Goal: Task Accomplishment & Management: Use online tool/utility

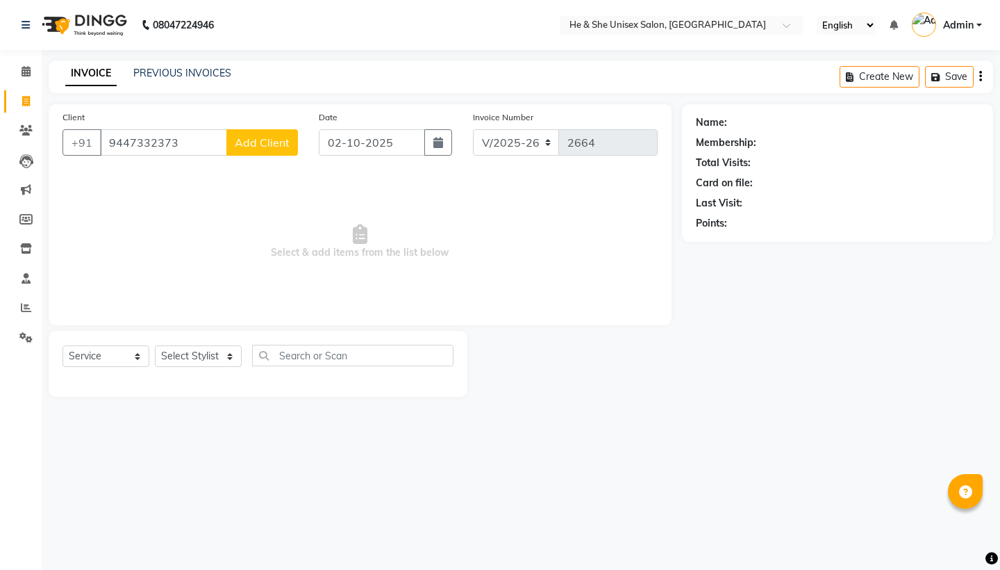
select select "4745"
select select "service"
click at [265, 156] on div "Client [PHONE_NUMBER] Add Client" at bounding box center [180, 138] width 256 height 57
click at [273, 147] on span "Add Client" at bounding box center [262, 142] width 55 height 14
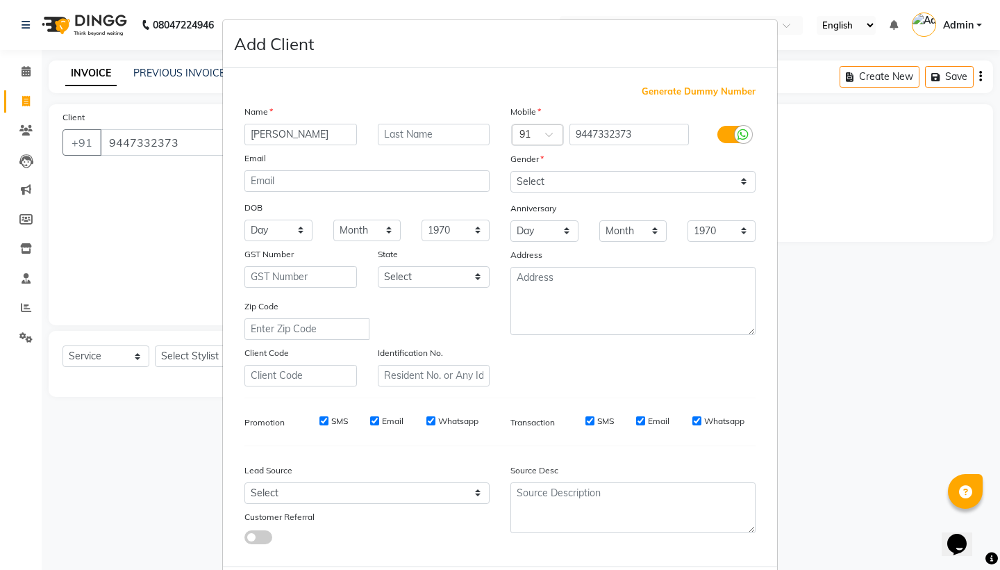
type input "[PERSON_NAME]"
select select "[DEMOGRAPHIC_DATA]"
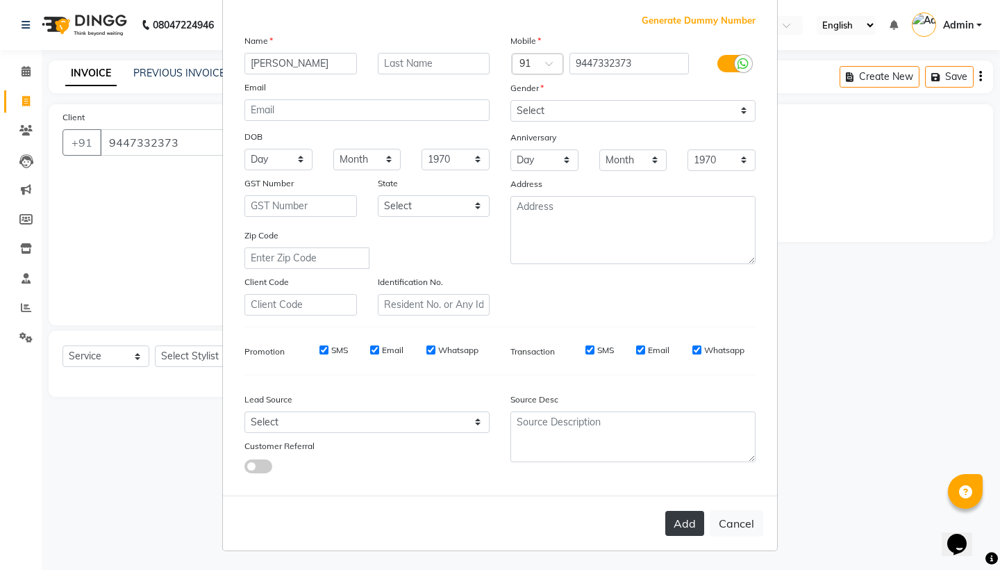
click at [697, 531] on button "Add" at bounding box center [685, 523] width 39 height 25
select select
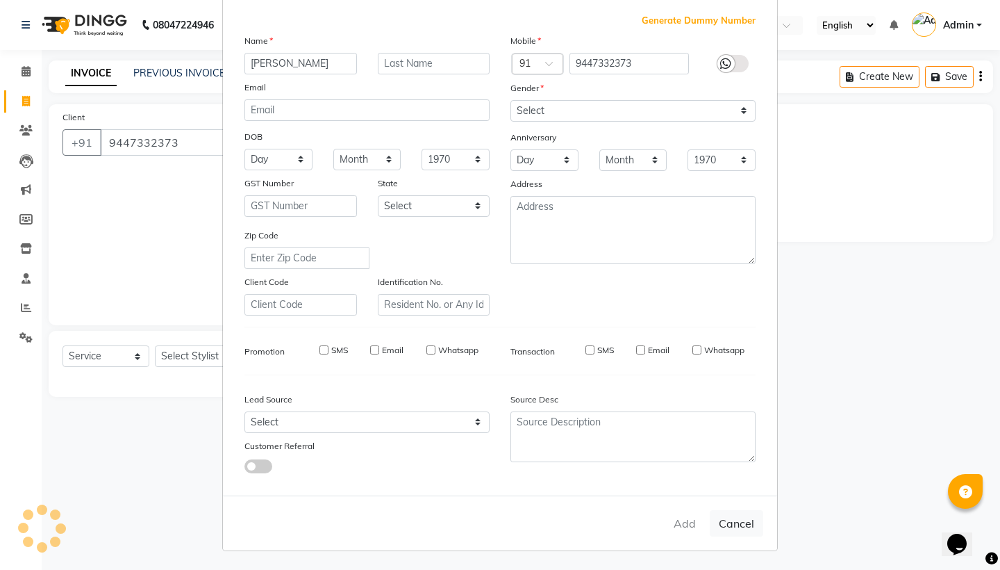
select select
checkbox input "false"
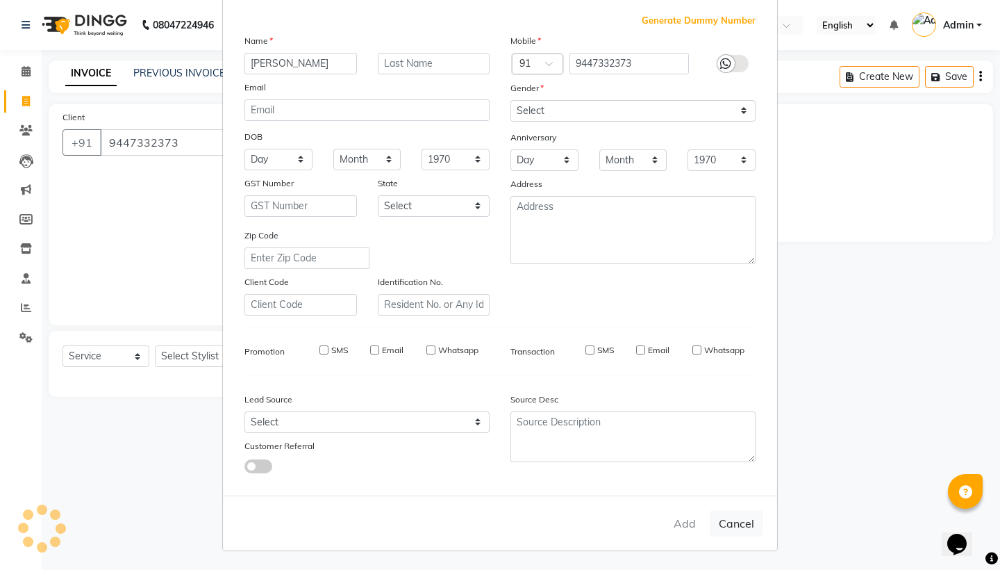
checkbox input "false"
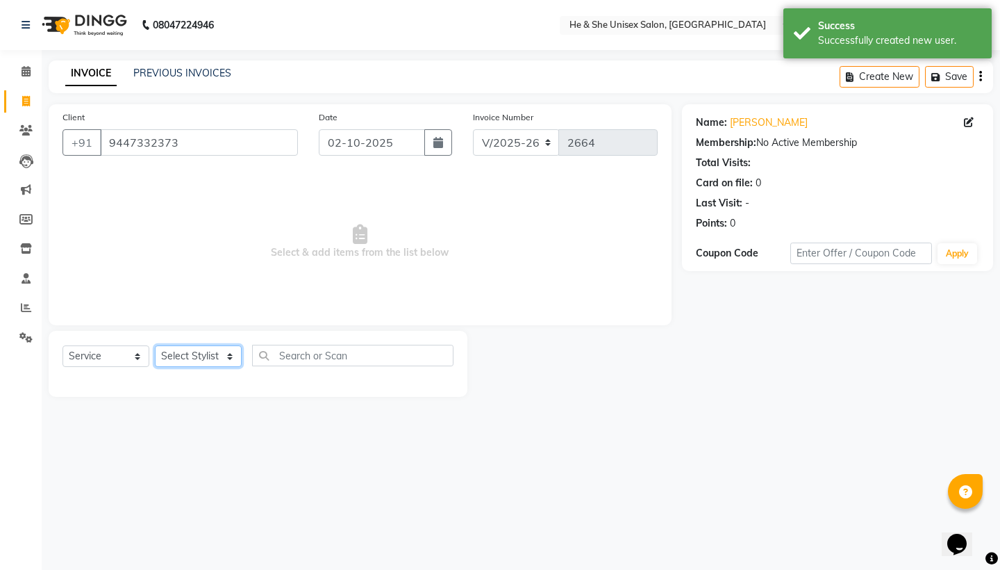
select select "46573"
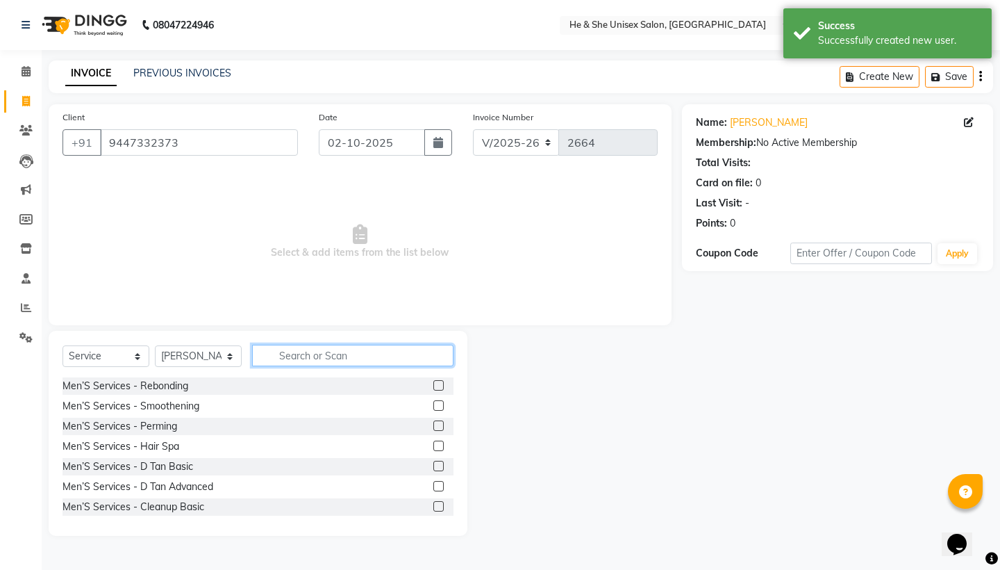
click at [322, 358] on input "text" at bounding box center [352, 356] width 201 height 22
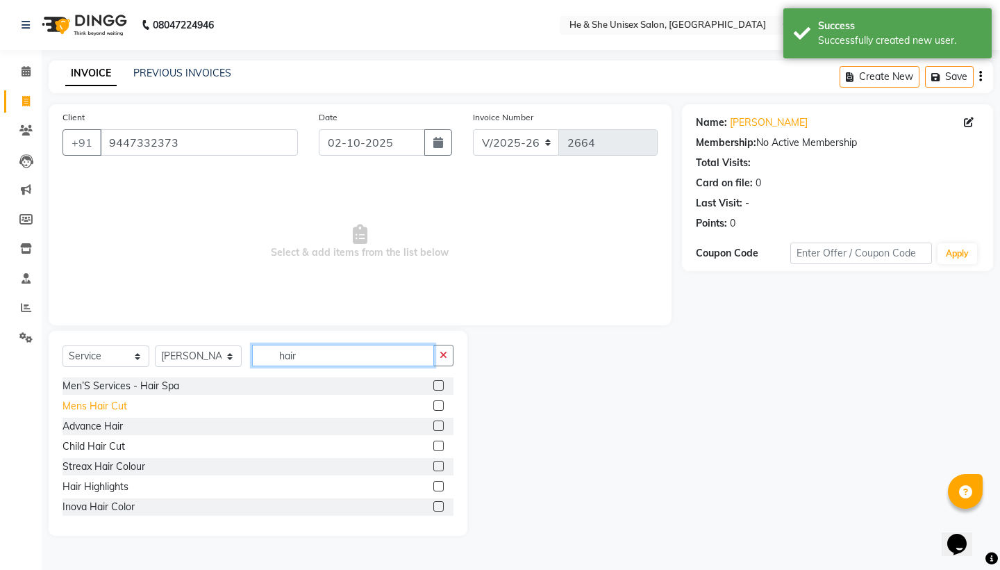
type input "hair"
click at [70, 404] on div "Mens Hair Cut" at bounding box center [95, 406] width 65 height 15
checkbox input "false"
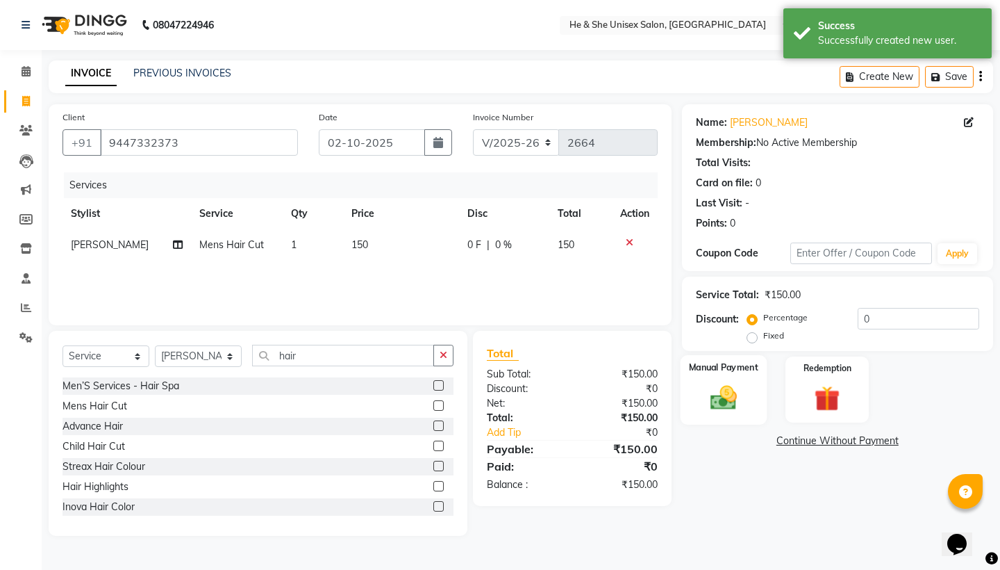
click at [712, 393] on img at bounding box center [723, 397] width 43 height 31
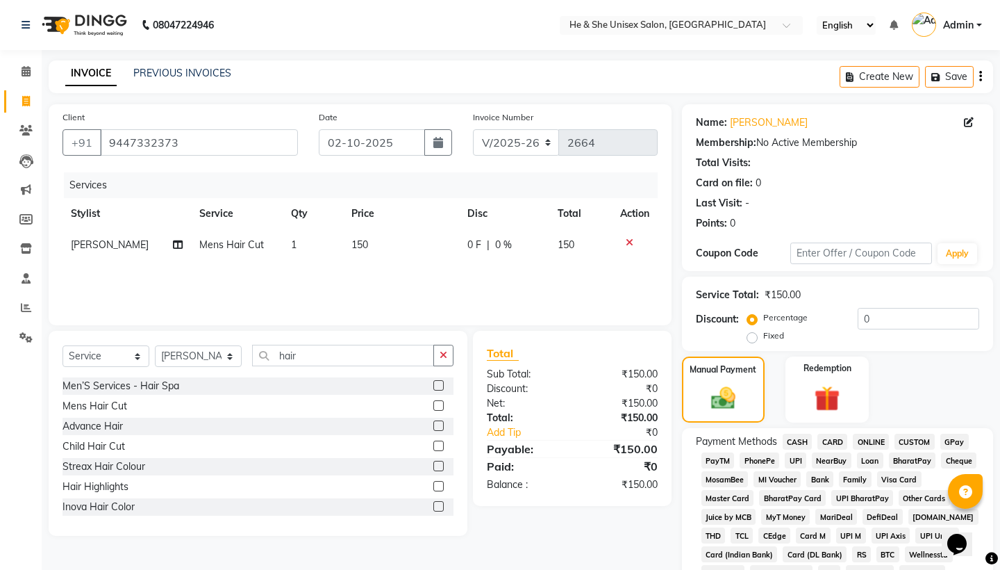
click at [800, 458] on span "UPI" at bounding box center [796, 460] width 22 height 16
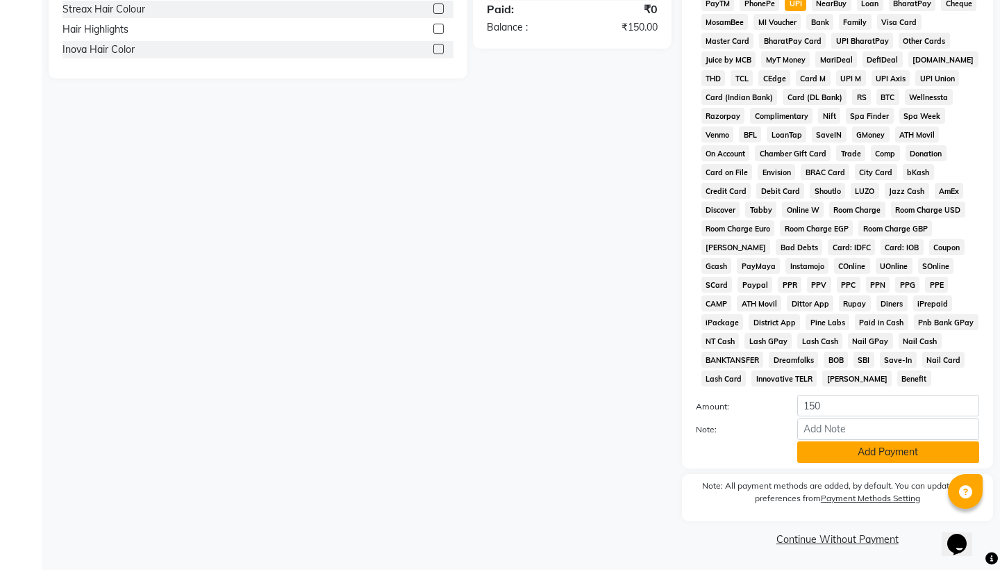
click at [845, 460] on button "Add Payment" at bounding box center [889, 452] width 182 height 22
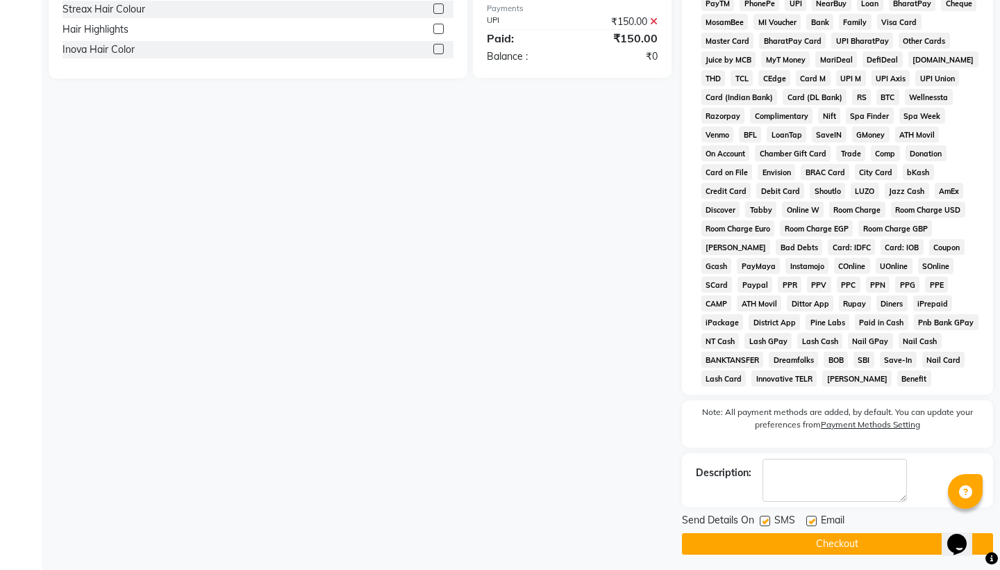
scroll to position [463, 0]
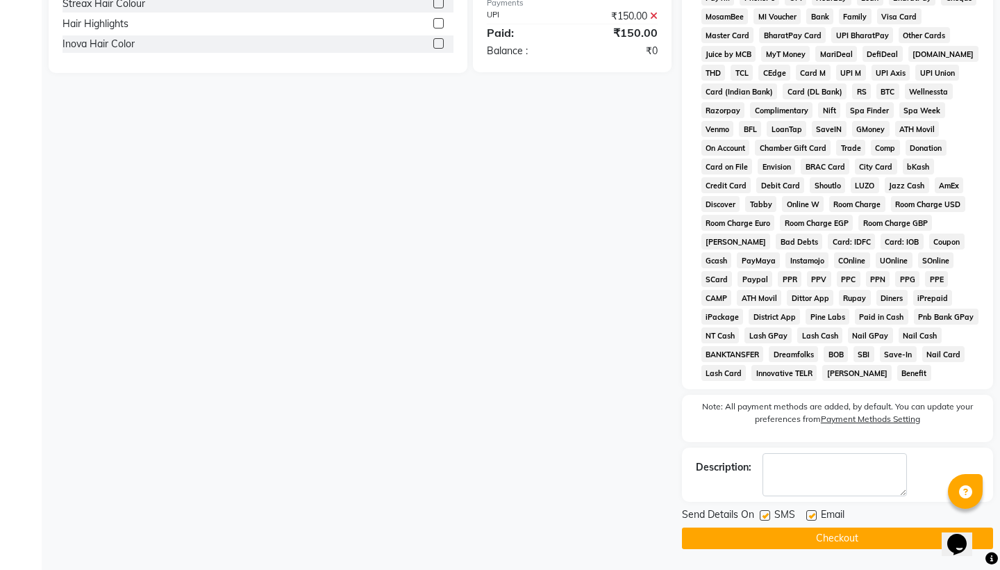
click at [849, 527] on button "Checkout" at bounding box center [837, 538] width 311 height 22
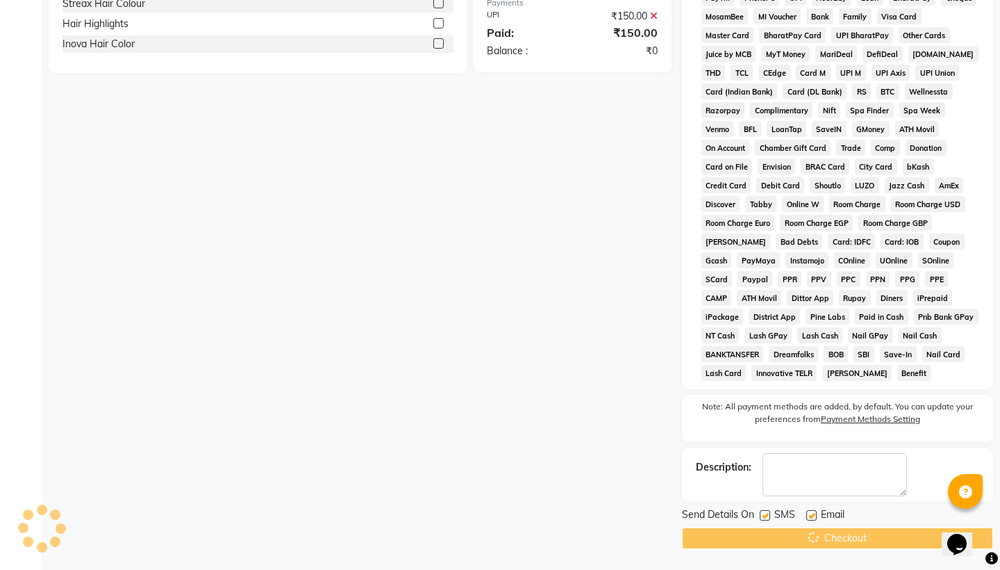
click at [849, 529] on div "Checkout" at bounding box center [837, 538] width 311 height 22
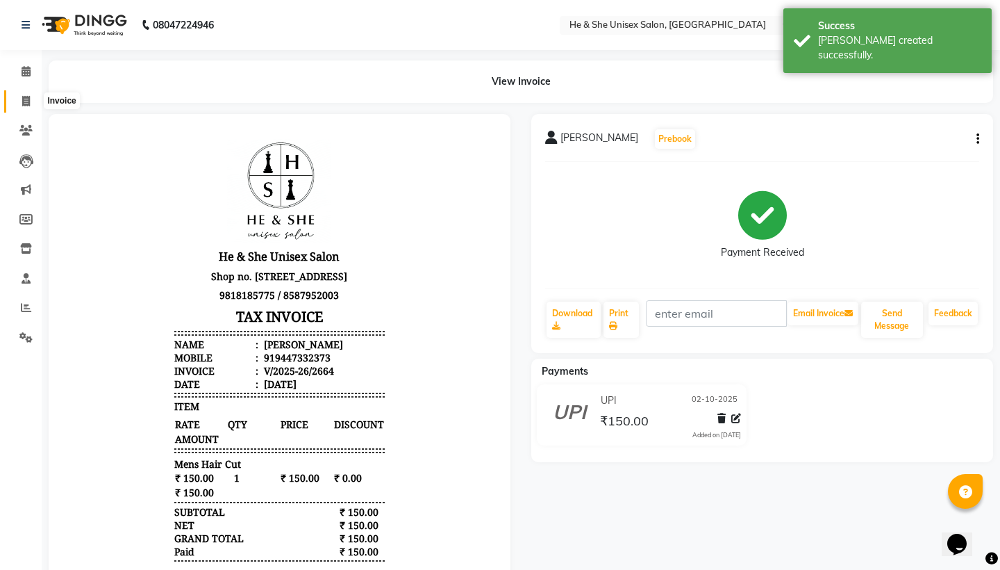
click at [23, 97] on icon at bounding box center [26, 101] width 8 height 10
select select "4745"
select select "service"
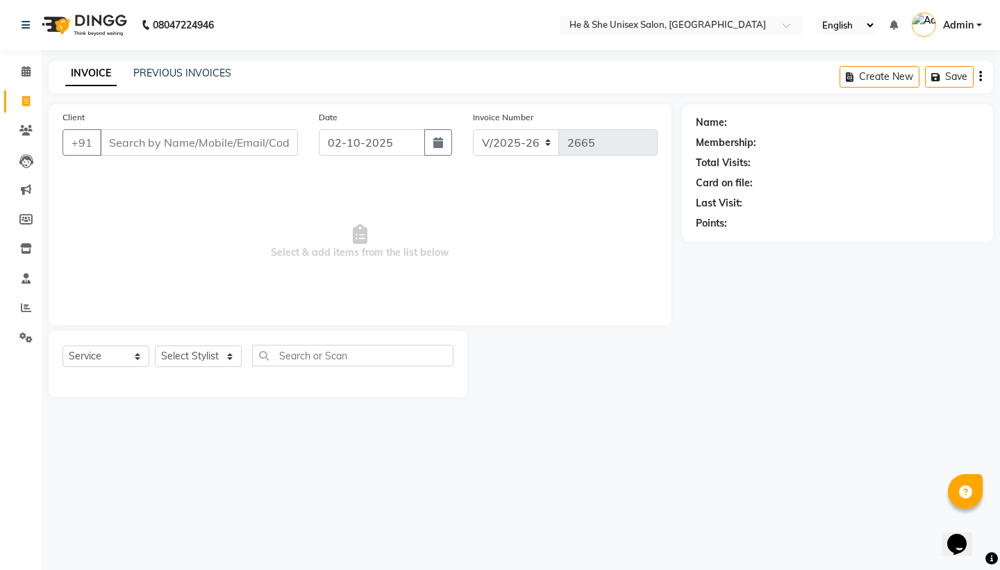
click at [142, 142] on input "Client" at bounding box center [199, 142] width 198 height 26
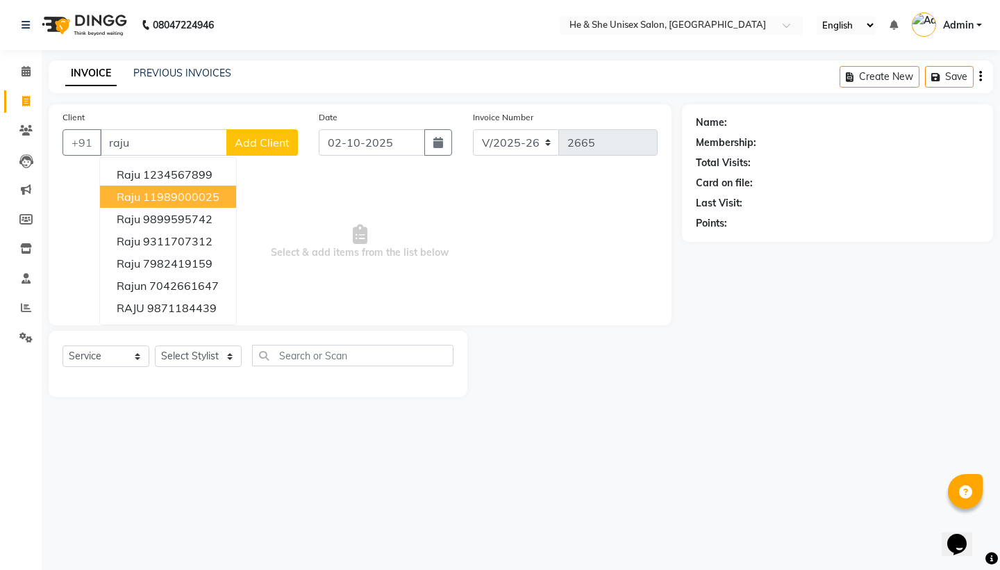
click at [155, 197] on ngb-highlight "11989000025" at bounding box center [181, 197] width 76 height 14
type input "11989000025"
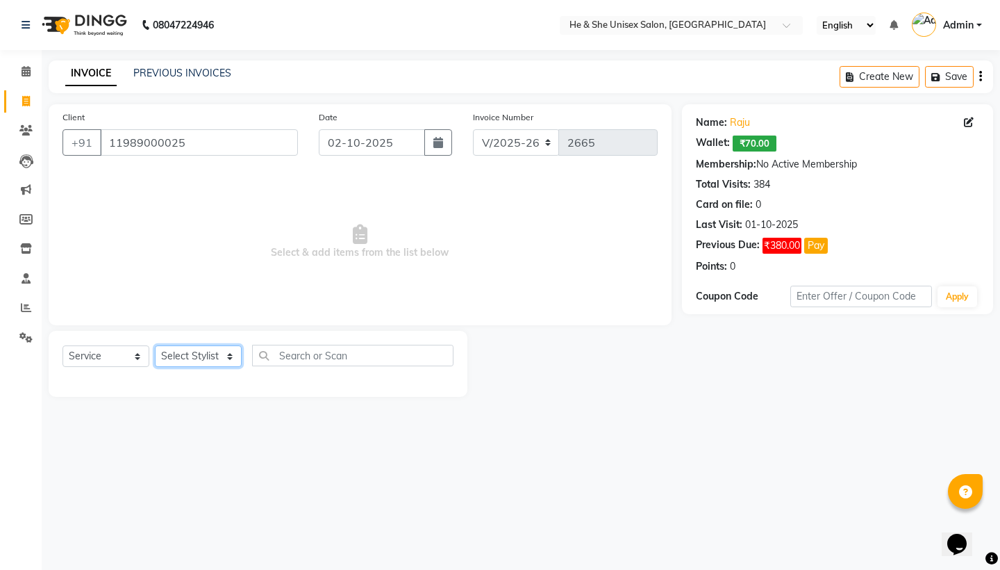
select select "28386"
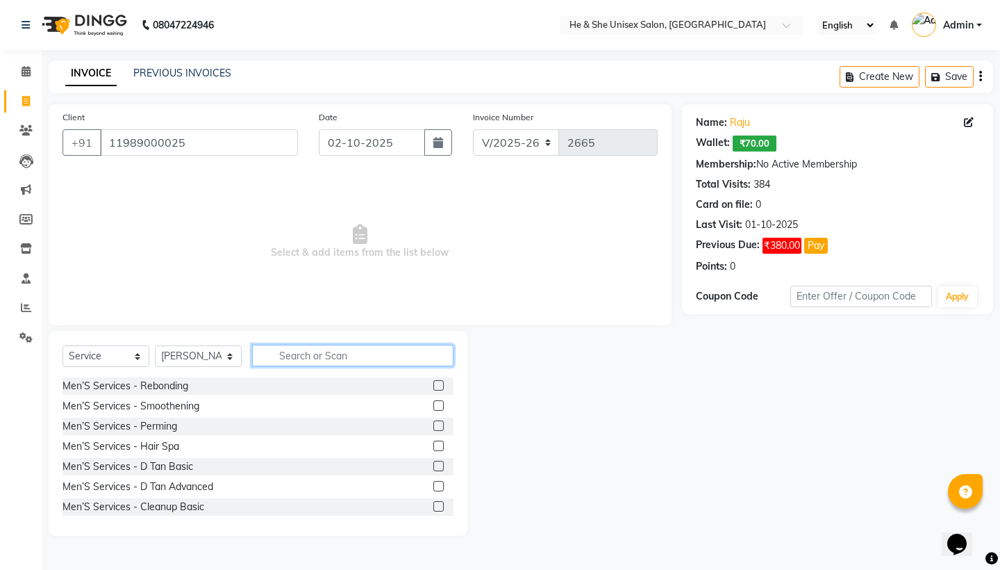
click at [301, 358] on input "text" at bounding box center [352, 356] width 201 height 22
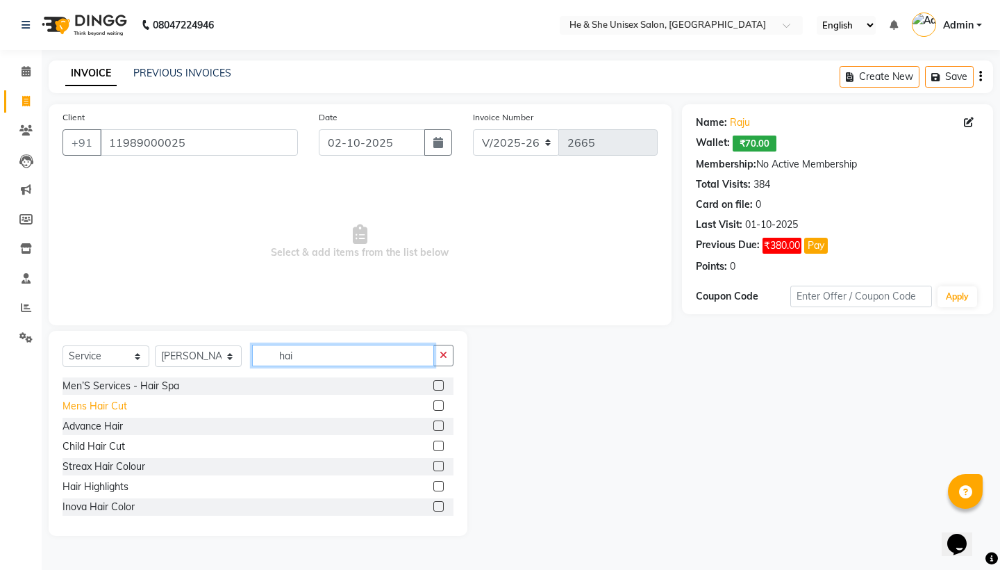
type input "hai"
click at [93, 402] on div "Mens Hair Cut" at bounding box center [95, 406] width 65 height 15
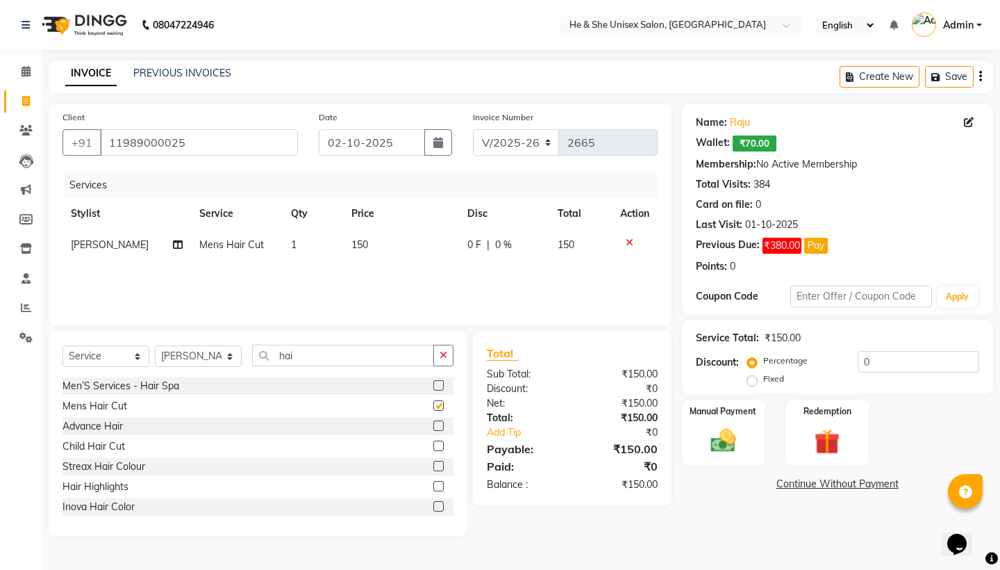
checkbox input "false"
click at [348, 354] on input "hai" at bounding box center [343, 356] width 182 height 22
type input "h"
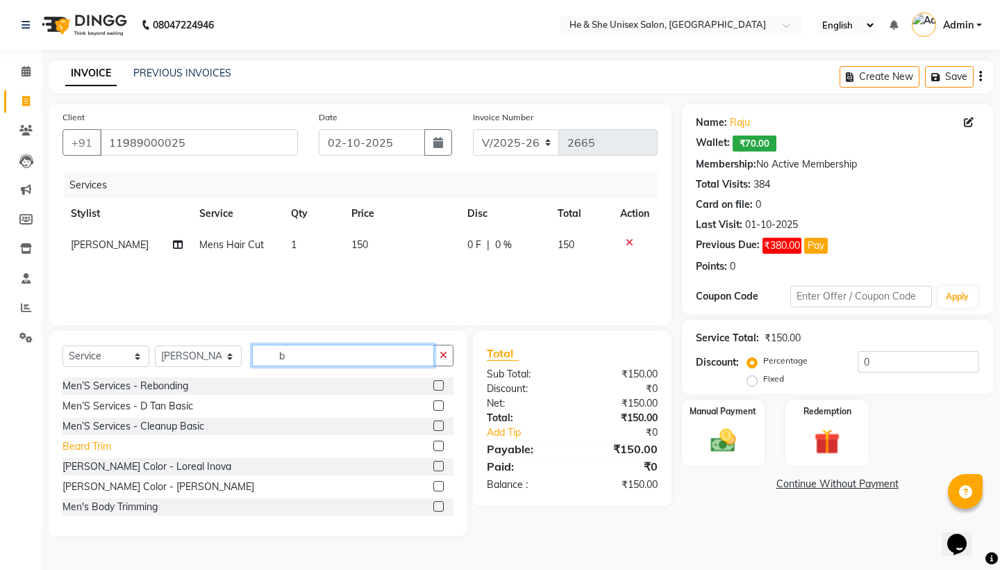
type input "b"
click at [101, 452] on div "Beard Trim" at bounding box center [87, 446] width 49 height 15
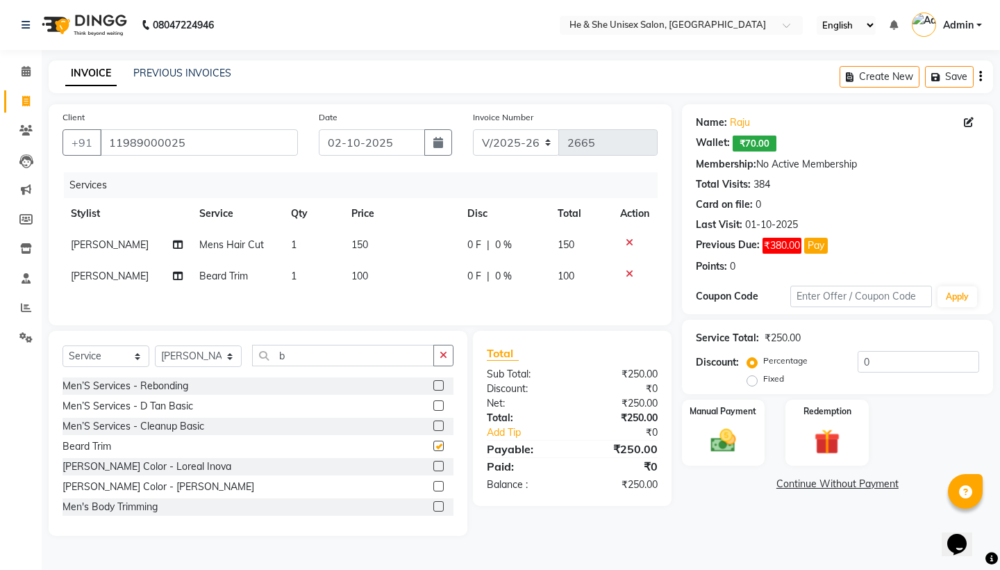
checkbox input "false"
click at [700, 404] on label "Manual Payment" at bounding box center [723, 410] width 69 height 13
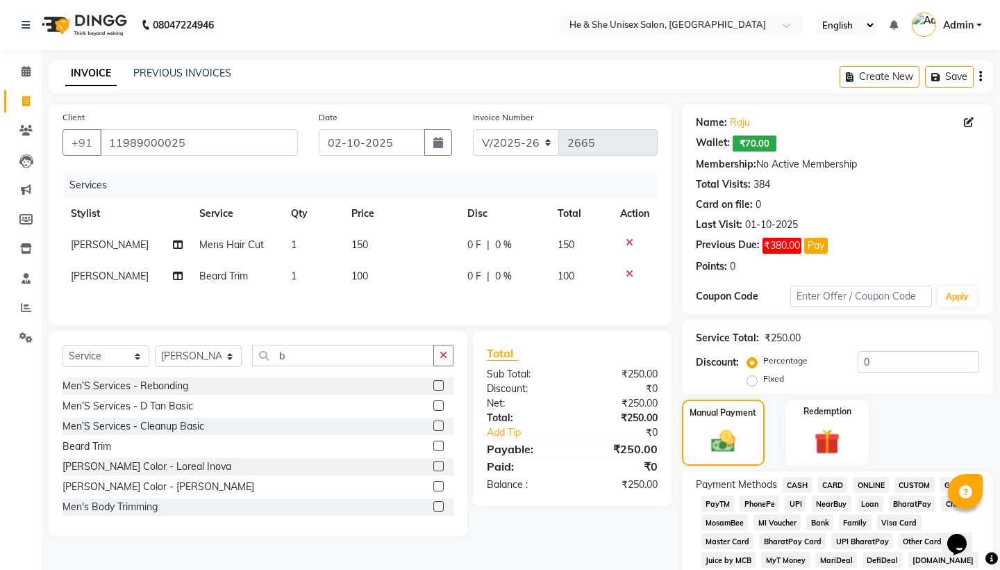
click at [800, 502] on span "UPI" at bounding box center [796, 503] width 22 height 16
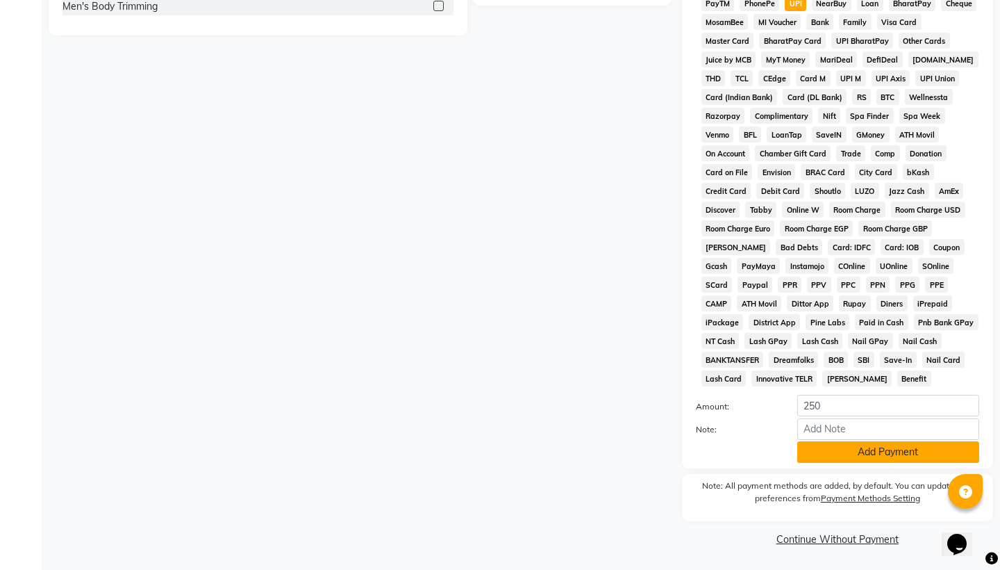
click at [825, 454] on button "Add Payment" at bounding box center [889, 452] width 182 height 22
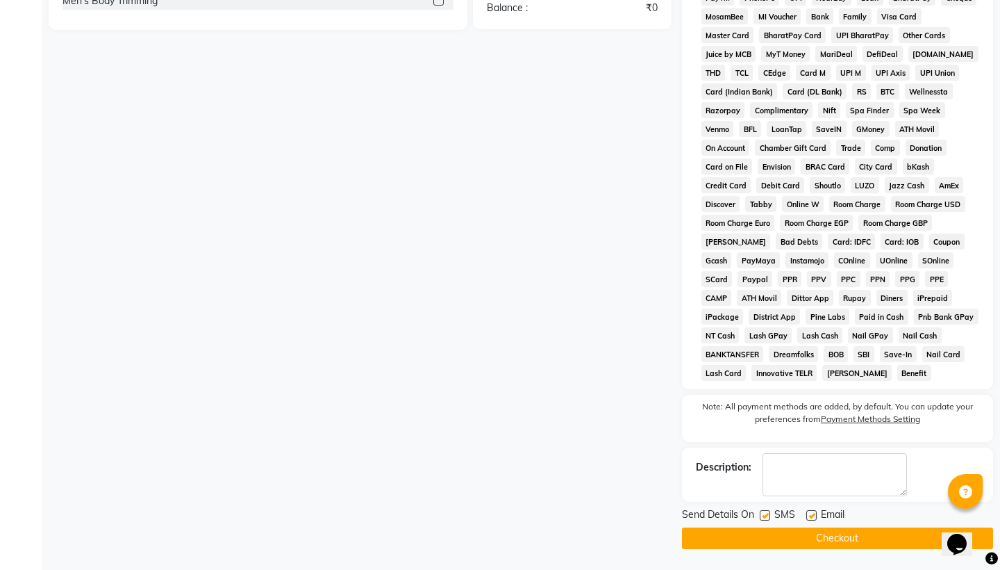
scroll to position [506, 0]
click at [821, 538] on button "Checkout" at bounding box center [837, 538] width 311 height 22
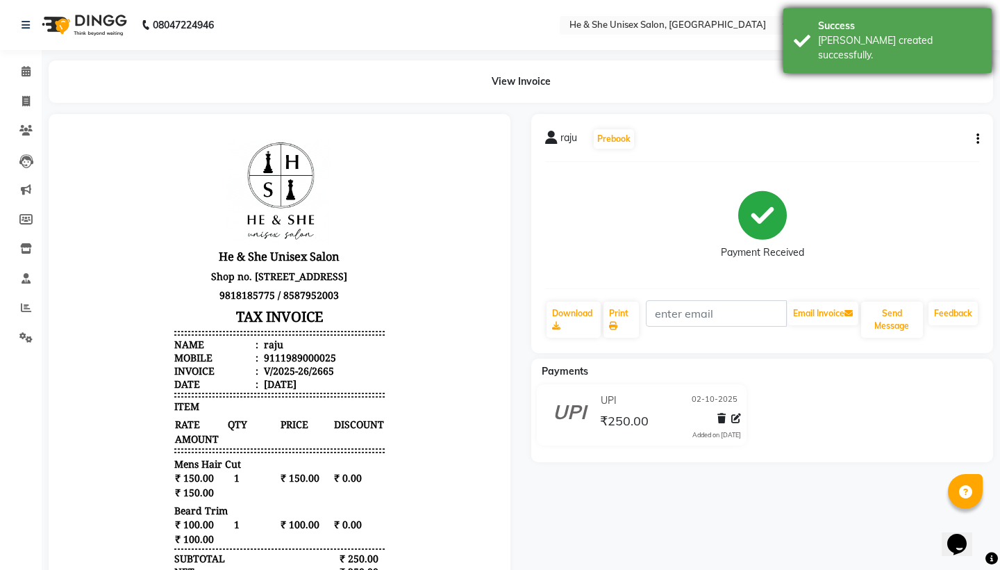
click at [901, 33] on div "[PERSON_NAME] created successfully." at bounding box center [899, 47] width 163 height 29
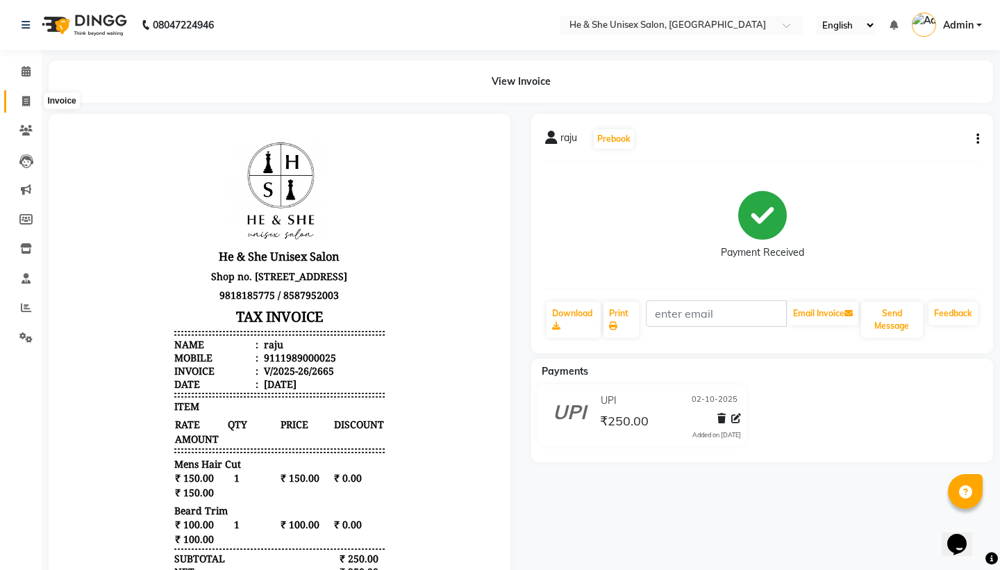
click at [32, 101] on span at bounding box center [26, 102] width 24 height 16
select select "4745"
select select "service"
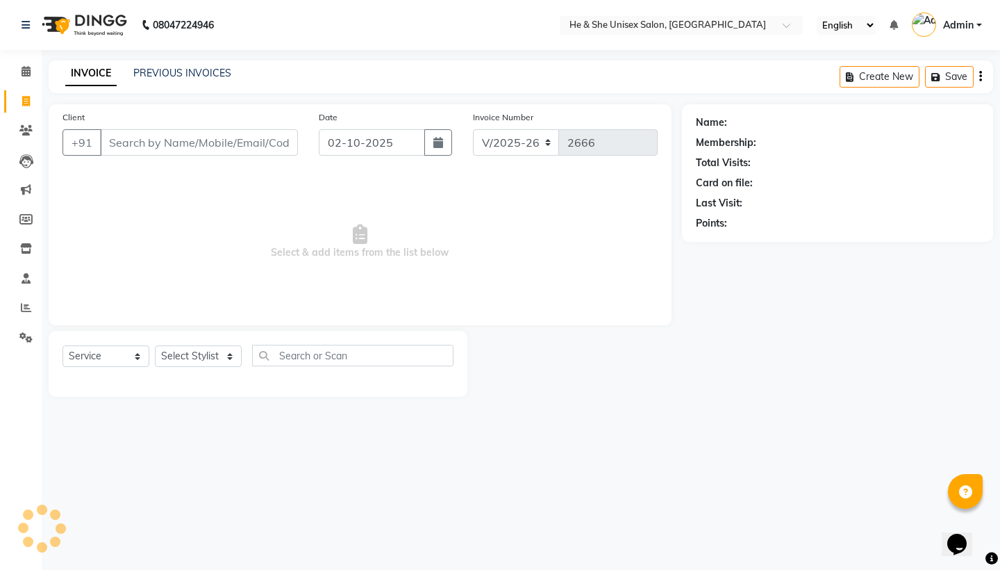
click at [170, 146] on input "Client" at bounding box center [199, 142] width 198 height 26
click at [13, 71] on link "Calendar" at bounding box center [20, 71] width 33 height 23
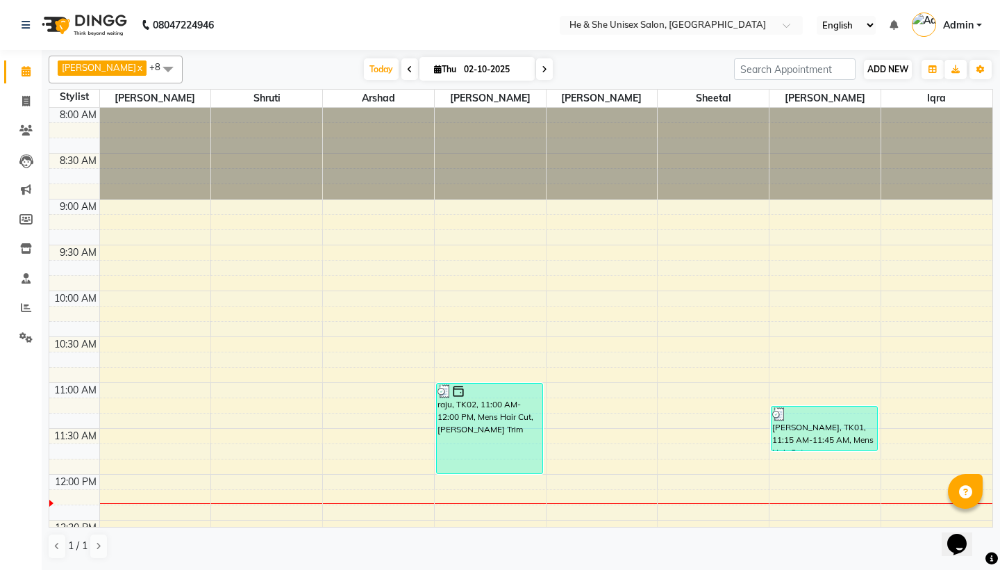
click at [880, 74] on button "ADD NEW Toggle Dropdown" at bounding box center [888, 69] width 48 height 19
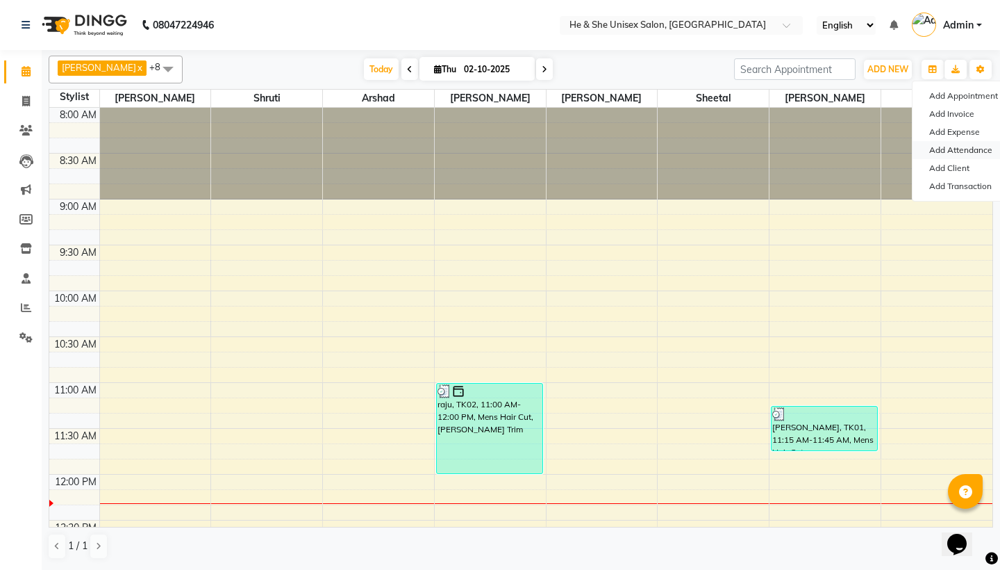
click at [932, 148] on link "Add Attendance" at bounding box center [968, 150] width 110 height 18
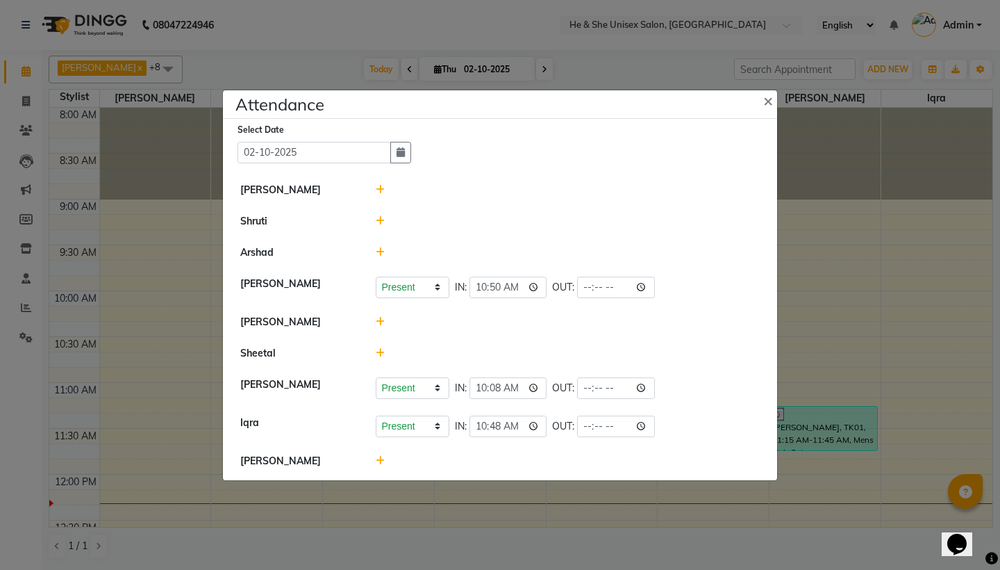
click at [379, 352] on icon at bounding box center [380, 353] width 9 height 10
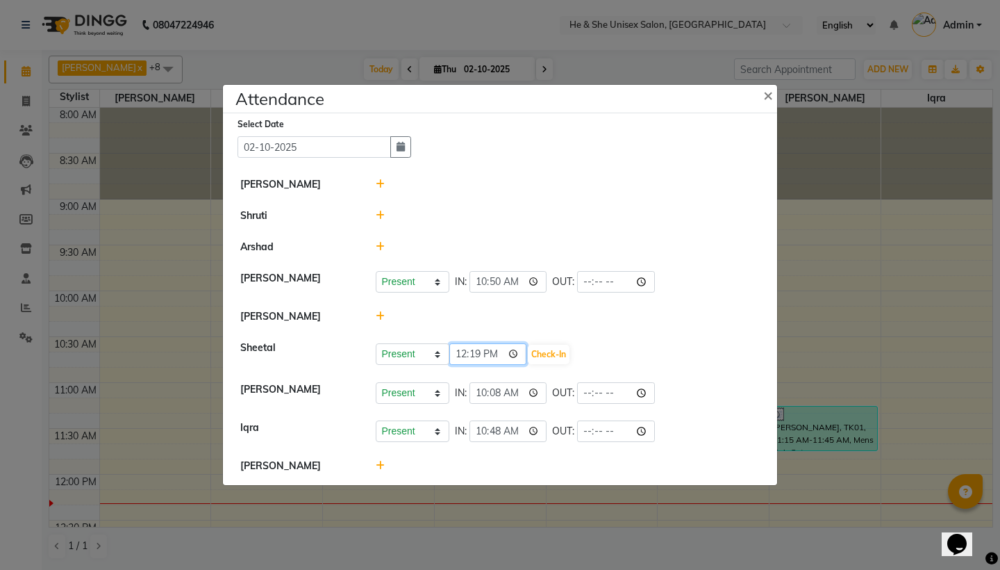
click at [496, 352] on input "12:19" at bounding box center [488, 354] width 78 height 22
type input "00:19"
click at [488, 357] on input "00:19" at bounding box center [488, 354] width 78 height 22
click at [528, 354] on button "Check-In" at bounding box center [549, 354] width 42 height 19
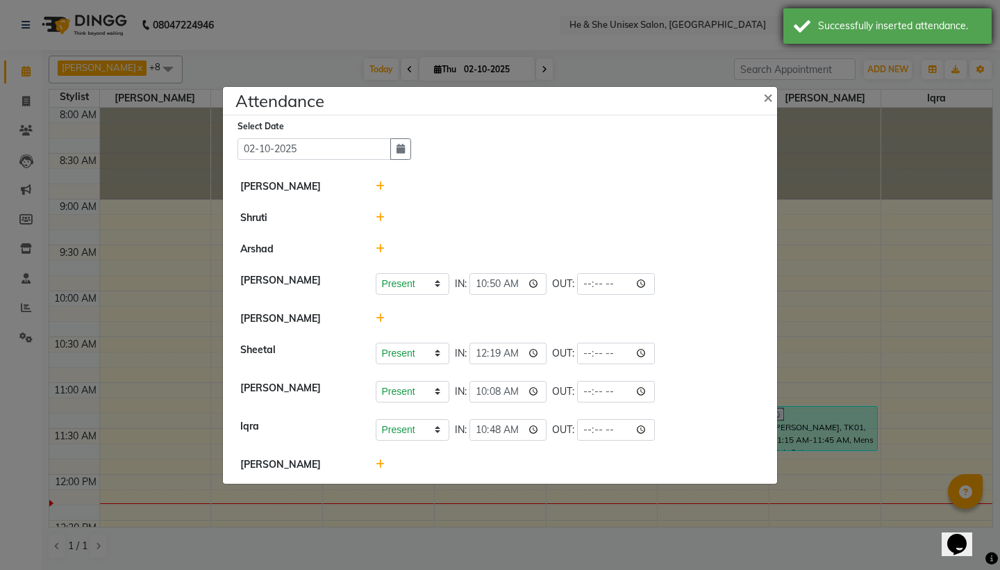
click at [803, 27] on div "Successfully inserted attendance." at bounding box center [888, 25] width 208 height 35
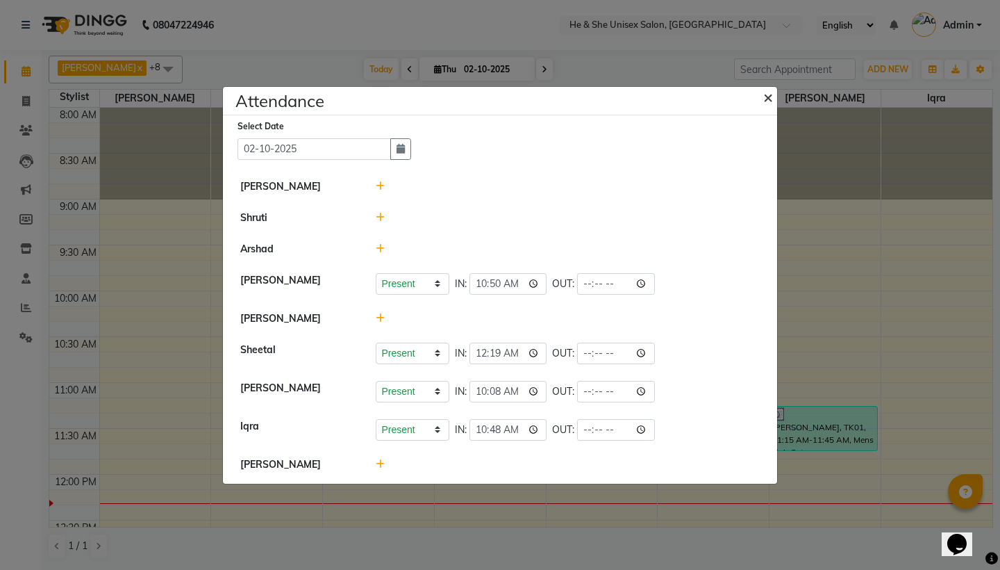
click at [766, 99] on span "×" at bounding box center [768, 96] width 10 height 21
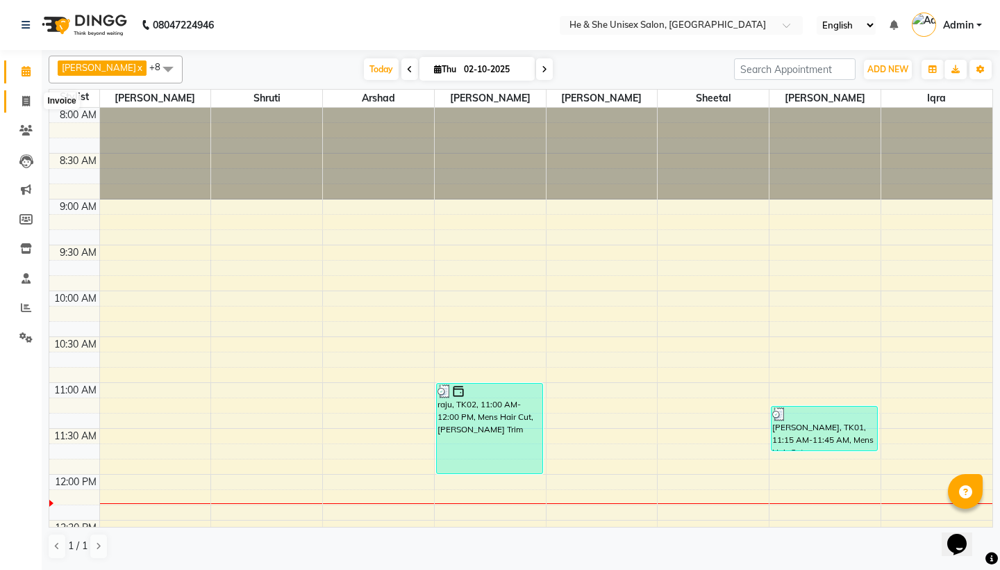
click at [30, 99] on icon at bounding box center [26, 101] width 8 height 10
select select "service"
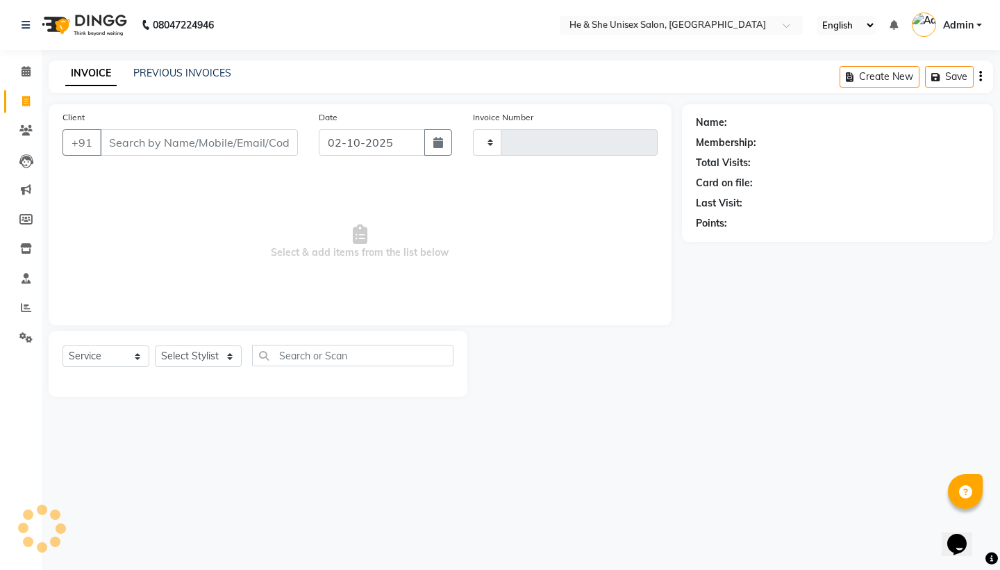
type input "2666"
select select "4745"
click at [148, 141] on input "Client" at bounding box center [199, 142] width 198 height 26
